Goal: Contribute content: Contribute content

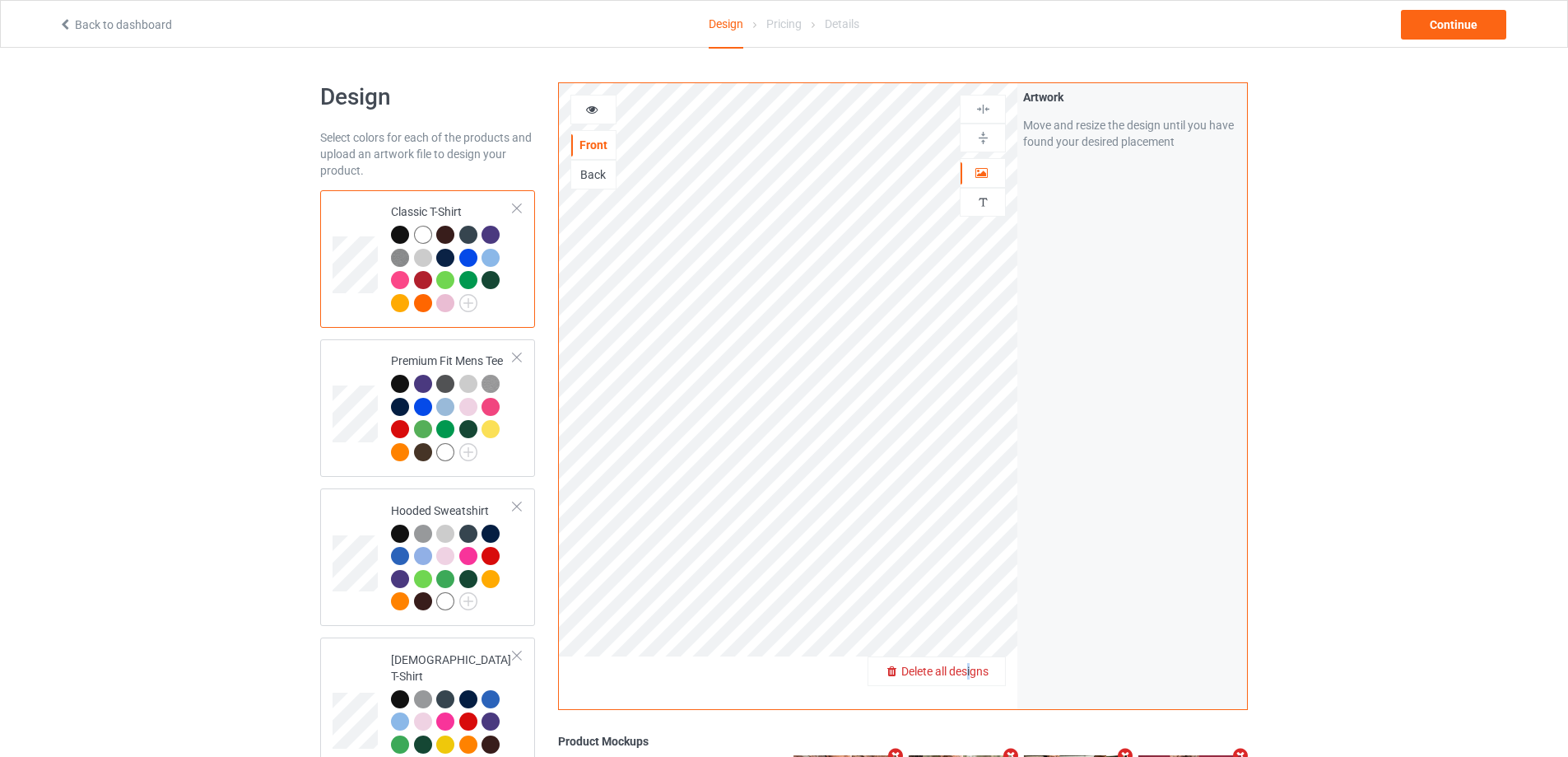
drag, startPoint x: 964, startPoint y: 664, endPoint x: 970, endPoint y: 677, distance: 14.3
click at [970, 677] on span "Delete all designs" at bounding box center [945, 671] width 87 height 13
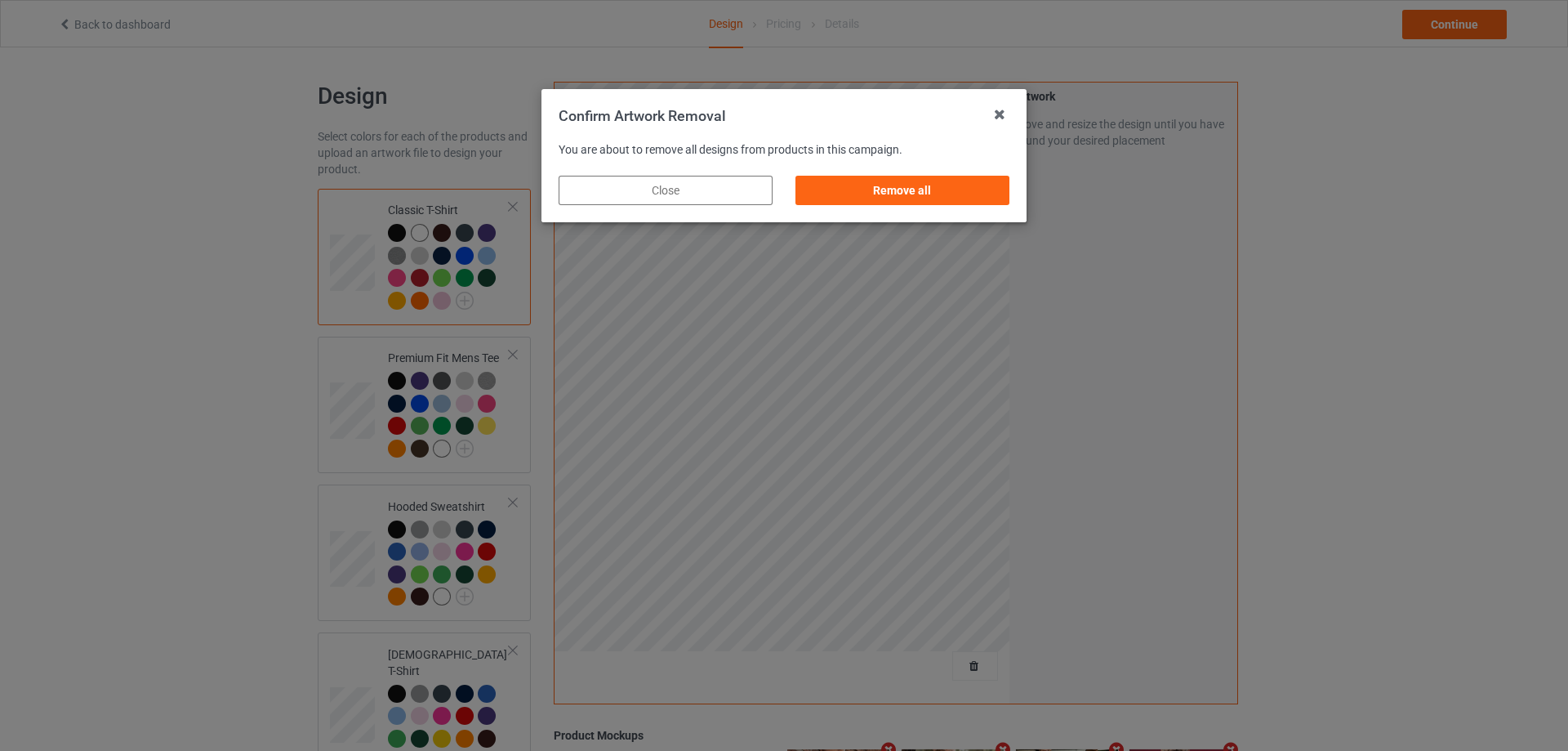
click at [998, 179] on div "Remove all" at bounding box center [902, 190] width 214 height 30
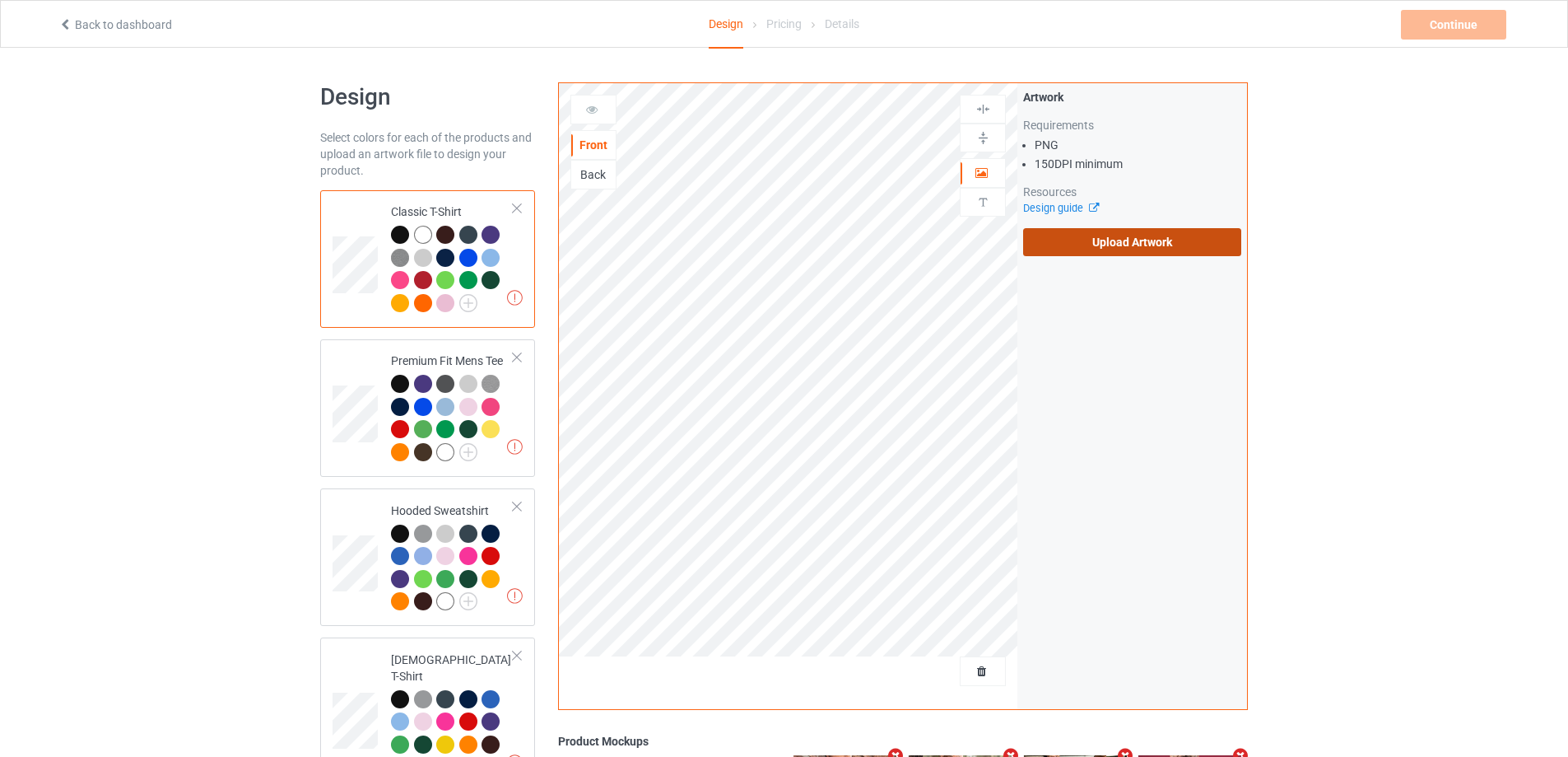
click at [1090, 251] on label "Upload Artwork" at bounding box center [1132, 242] width 218 height 28
click at [0, 0] on input "Upload Artwork" at bounding box center [0, 0] width 0 height 0
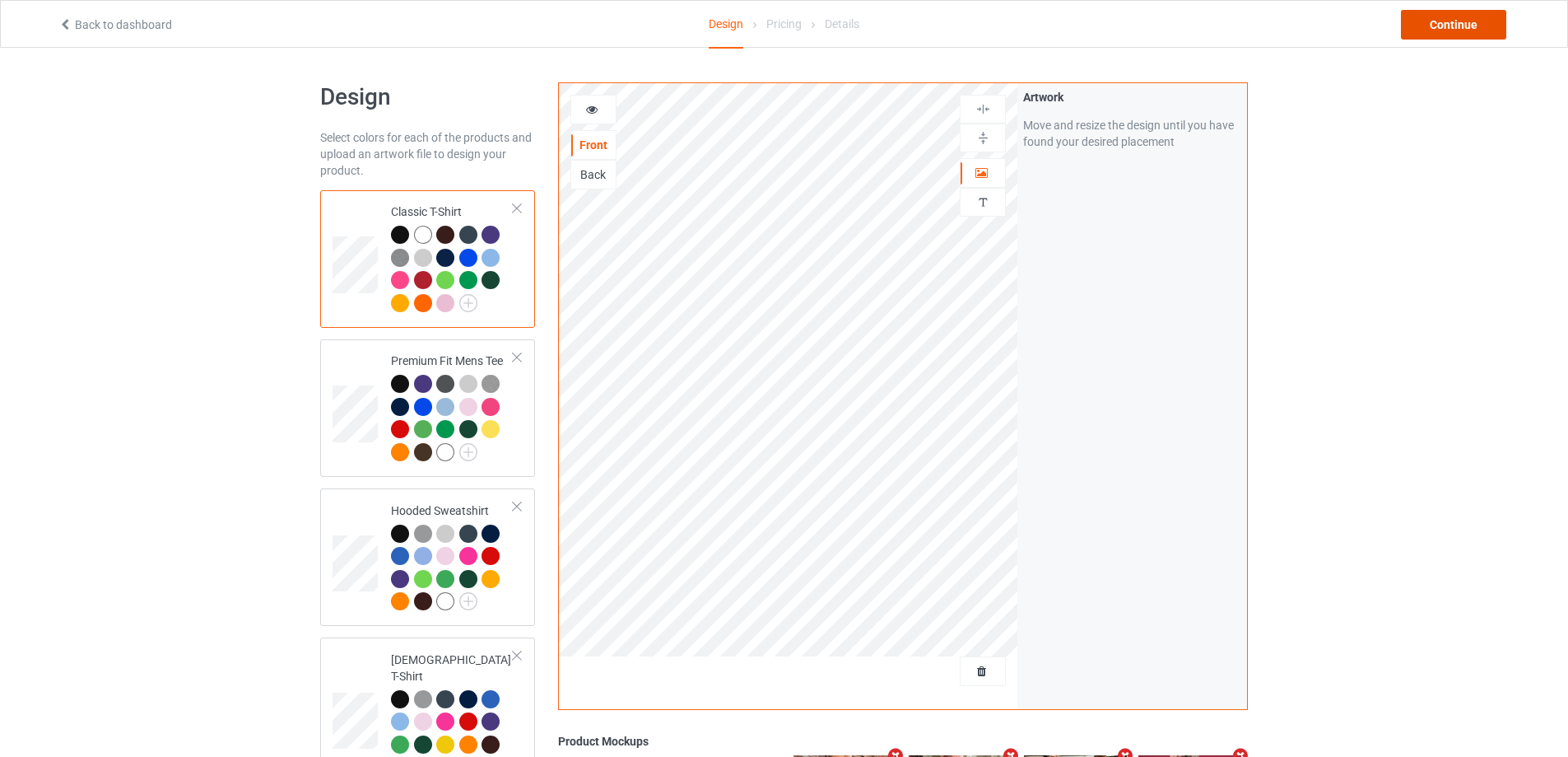
click at [1447, 33] on div "Continue" at bounding box center [1453, 25] width 105 height 30
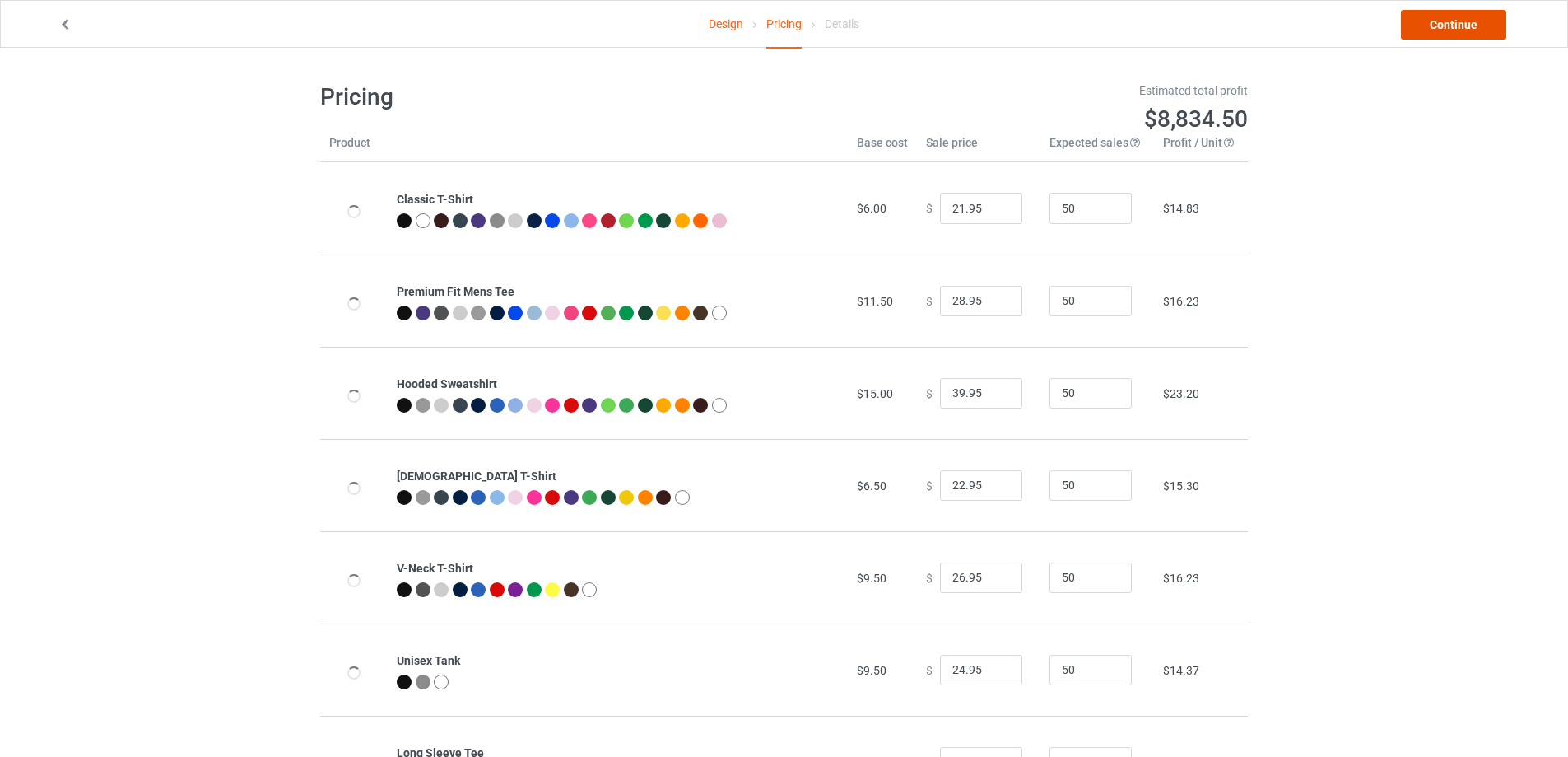
click at [1446, 33] on link "Continue" at bounding box center [1453, 25] width 105 height 30
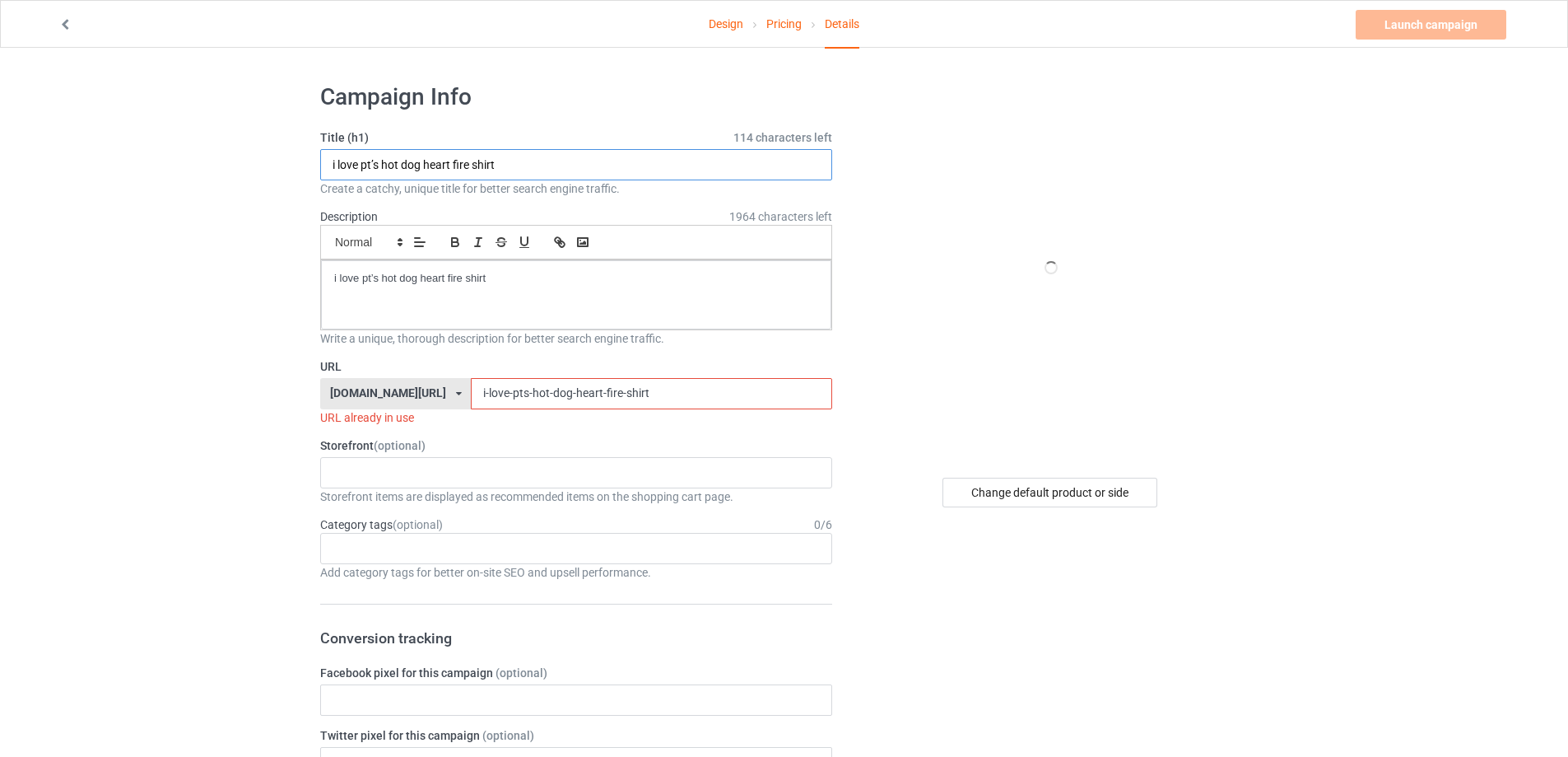
drag, startPoint x: 531, startPoint y: 176, endPoint x: 185, endPoint y: 174, distance: 346.0
paste input "Self made man"
type input "Self made man shirt"
drag, startPoint x: 507, startPoint y: 275, endPoint x: 224, endPoint y: 275, distance: 283.0
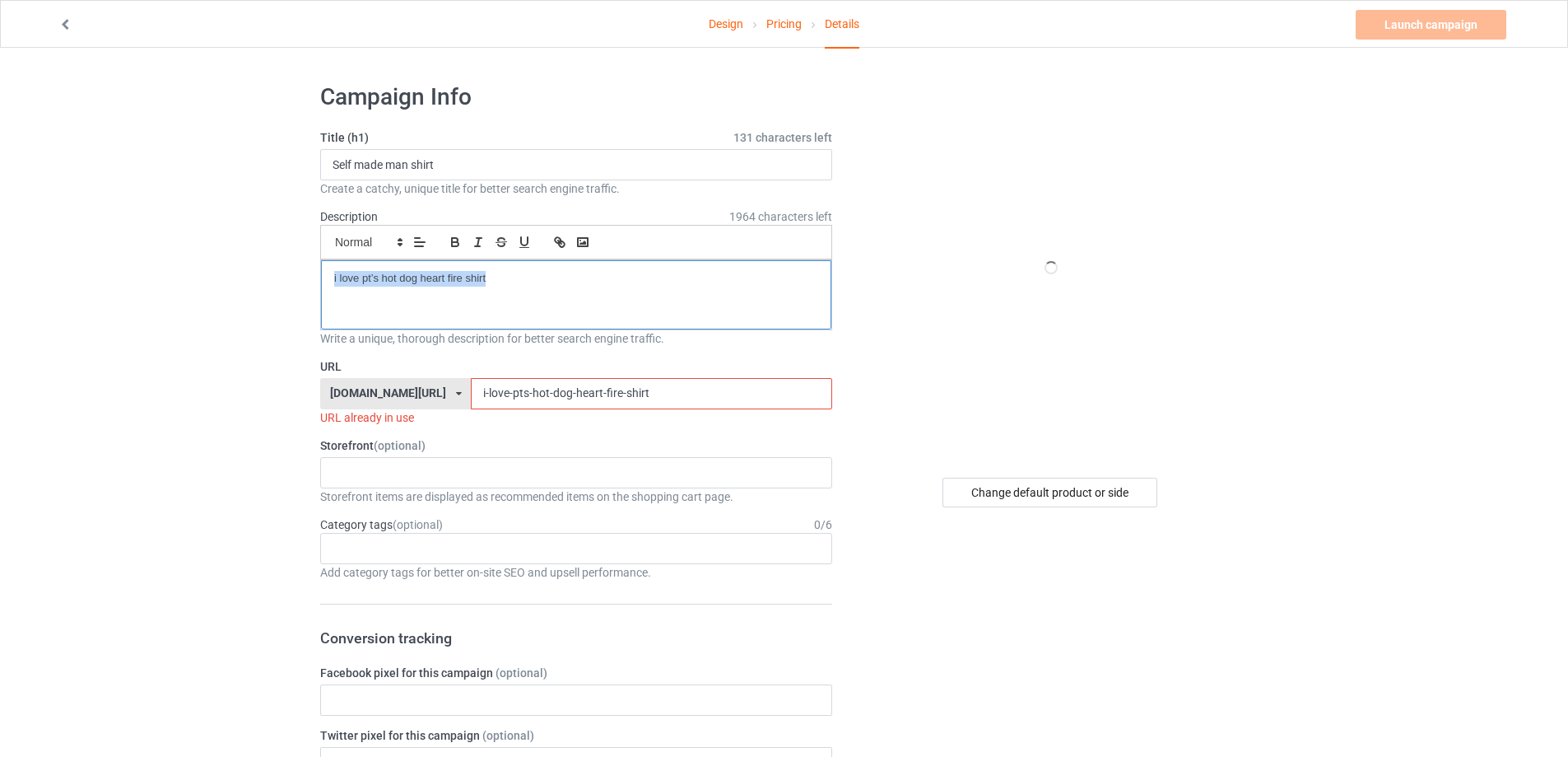
paste div
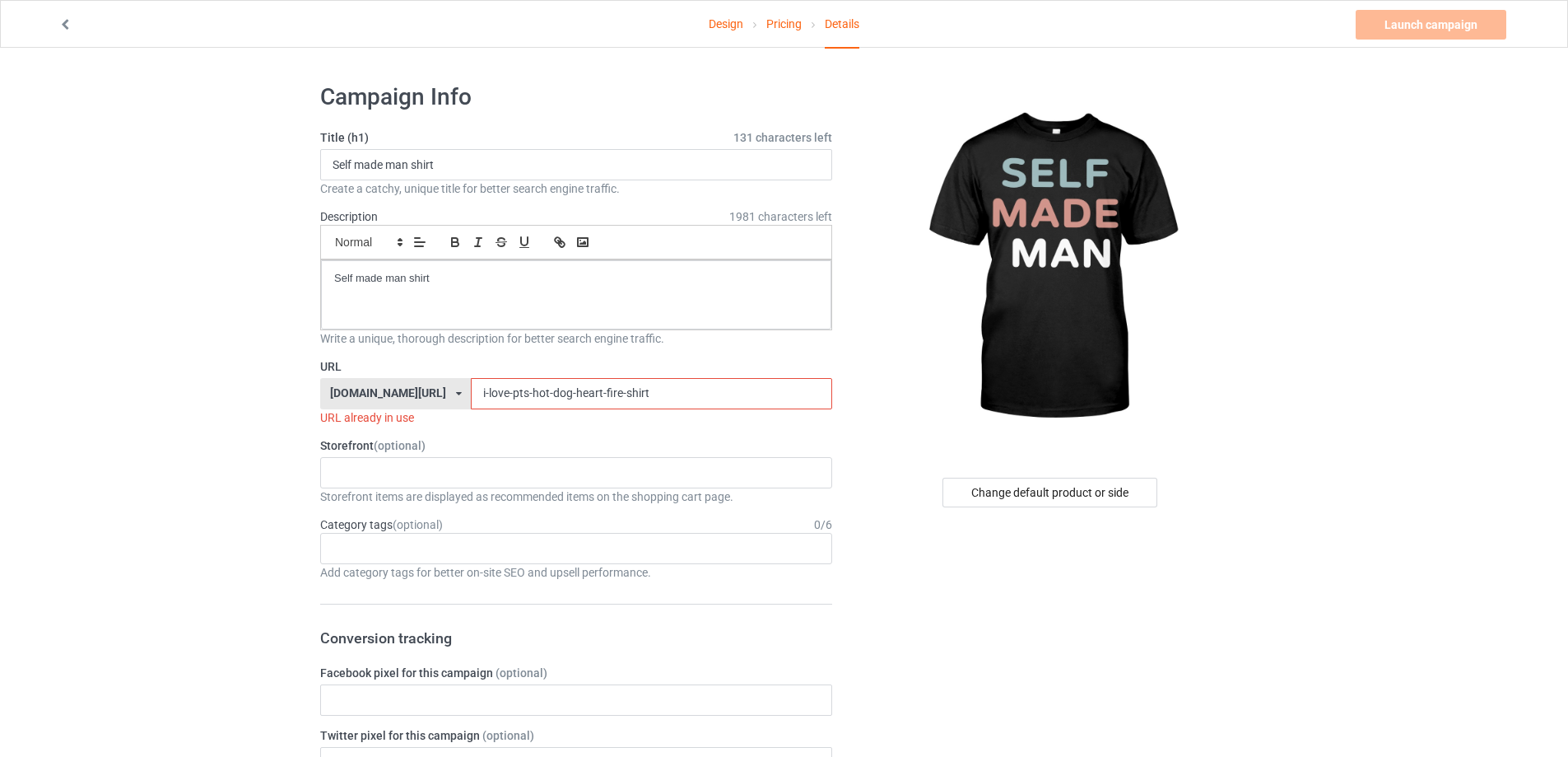
drag, startPoint x: 634, startPoint y: 398, endPoint x: 318, endPoint y: 390, distance: 316.1
paste input "self-made-man"
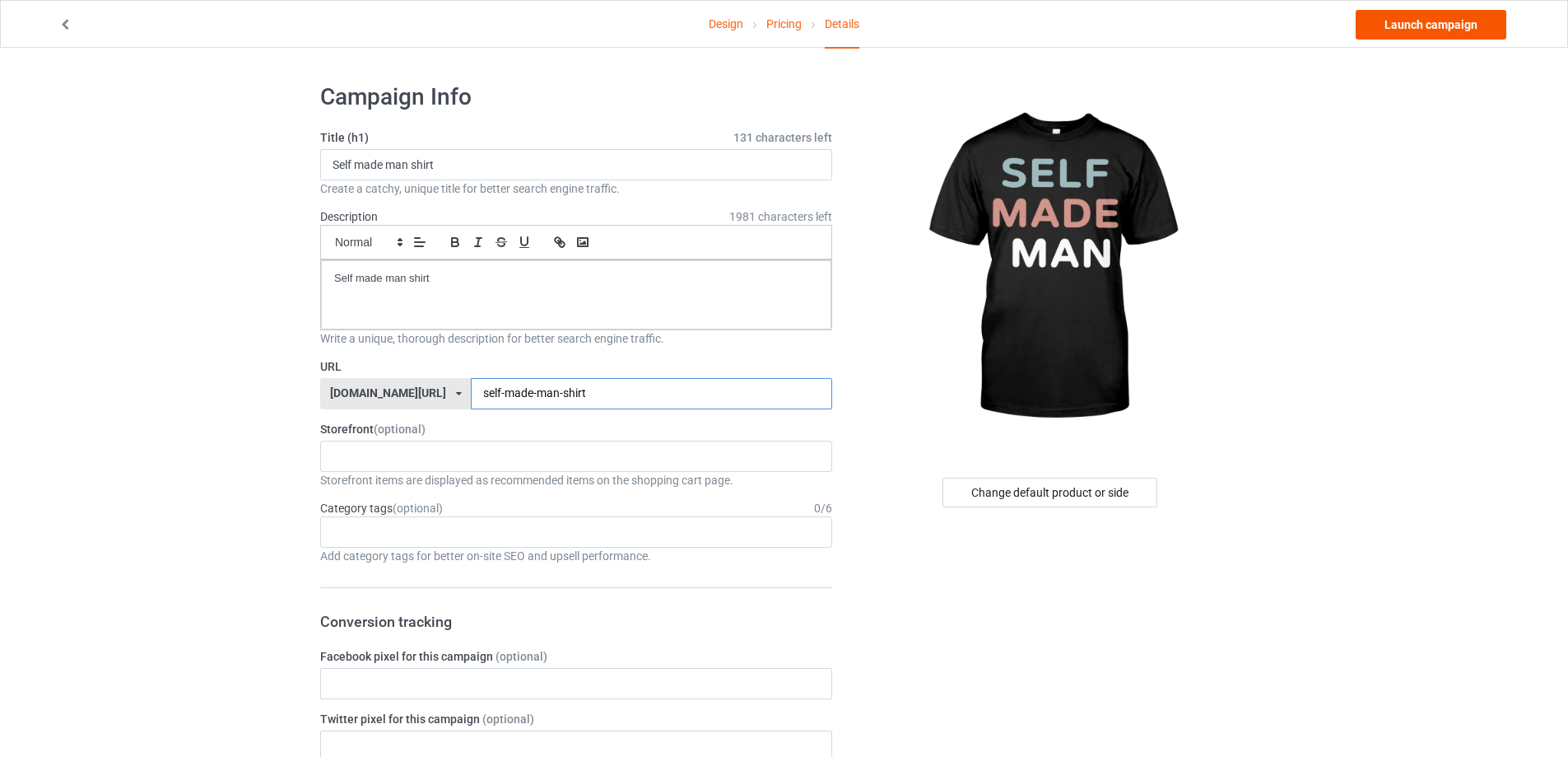
type input "self-made-man-shirt"
click at [1432, 33] on link "Launch campaign" at bounding box center [1431, 25] width 150 height 30
